Goal: Browse casually

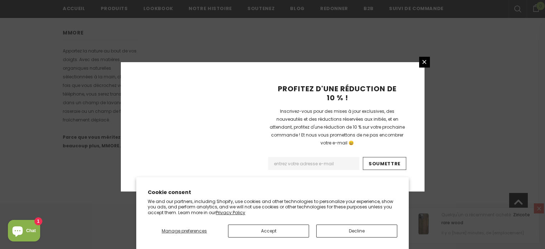
scroll to position [504, 0]
